Goal: Find contact information: Find contact information

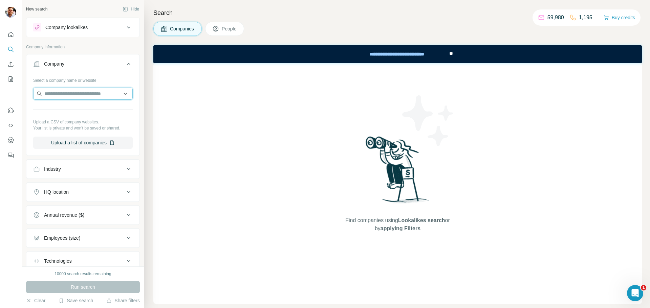
click at [78, 96] on input "text" at bounding box center [83, 94] width 100 height 12
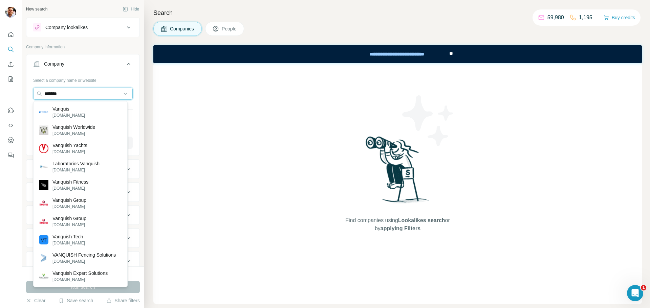
type input "*******"
click at [90, 112] on div "Vanquis [DOMAIN_NAME]" at bounding box center [80, 112] width 91 height 18
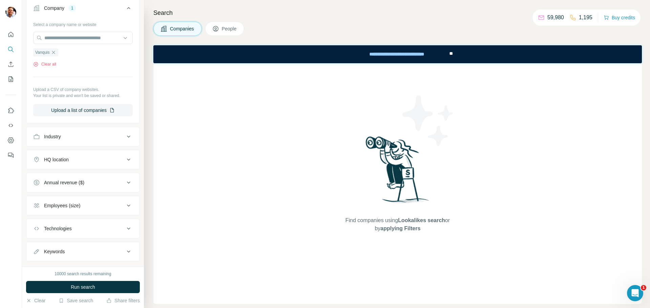
scroll to position [68, 0]
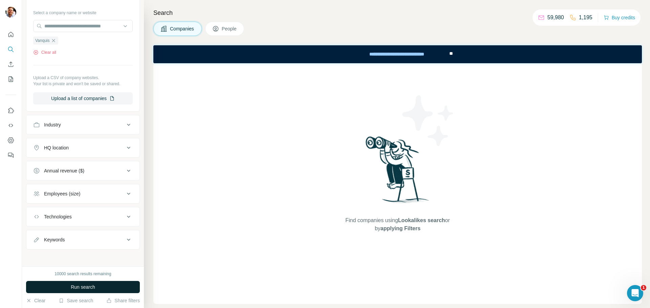
click at [83, 285] on span "Run search" at bounding box center [83, 287] width 24 height 7
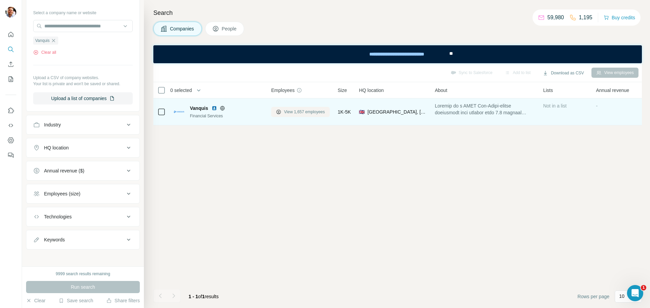
click at [298, 109] on span "View 1,657 employees" at bounding box center [304, 112] width 41 height 6
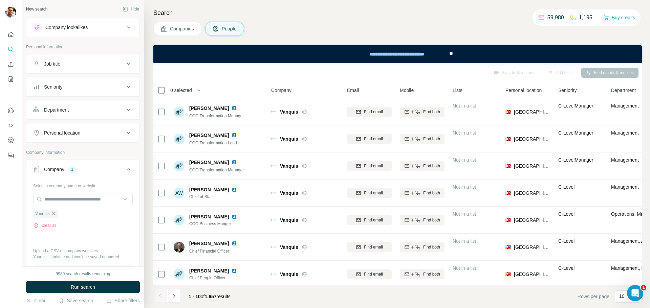
click at [60, 63] on div "Job title" at bounding box center [52, 64] width 16 height 7
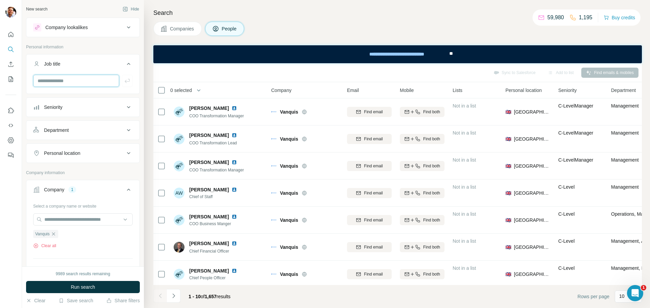
click at [71, 80] on input "text" at bounding box center [76, 81] width 86 height 12
type input "*********"
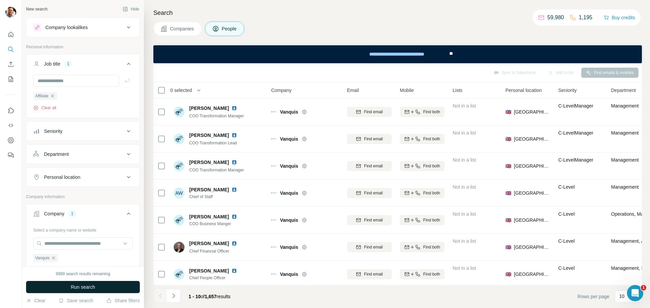
click at [75, 286] on span "Run search" at bounding box center [83, 287] width 24 height 7
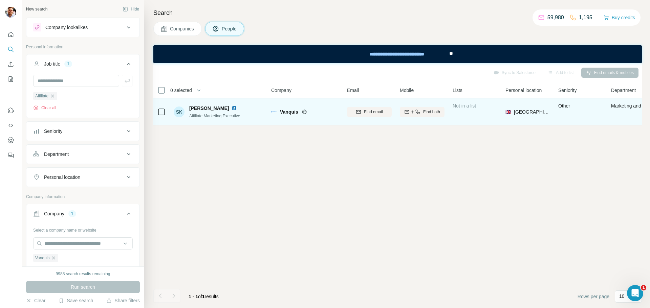
click at [199, 109] on span "[PERSON_NAME]" at bounding box center [209, 108] width 40 height 7
click at [376, 113] on span "Find email" at bounding box center [373, 112] width 19 height 6
